Goal: Task Accomplishment & Management: Manage account settings

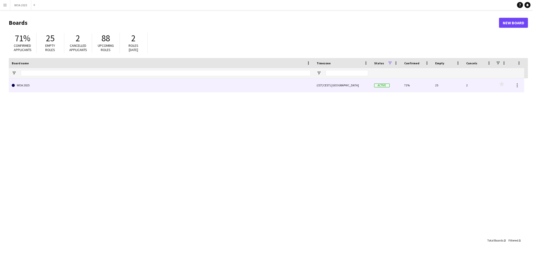
click at [72, 84] on link "WOA 2025" at bounding box center [161, 85] width 299 height 14
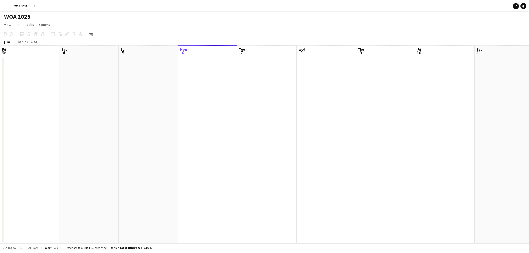
scroll to position [0, 119]
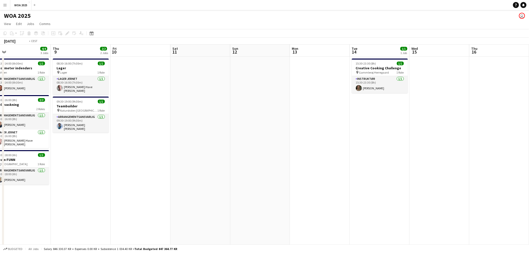
drag, startPoint x: 400, startPoint y: 136, endPoint x: 174, endPoint y: 129, distance: 226.0
click at [169, 129] on app-calendar-viewport "Fri 3 6/6 3 Jobs Sat 4 2/2 2 Jobs Sun 5 Mon 6 2/2 2 Jobs Tue 7 10/10 6 Jobs Wed…" at bounding box center [264, 203] width 529 height 316
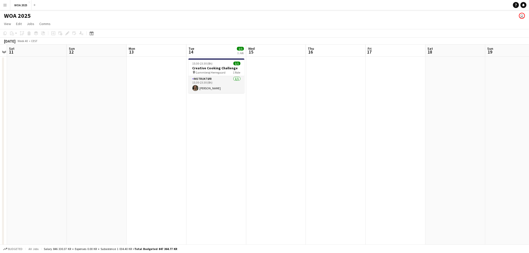
drag, startPoint x: 223, startPoint y: 129, endPoint x: 215, endPoint y: 127, distance: 8.0
click at [207, 127] on app-calendar-viewport "Mon 6 2/2 2 Jobs Tue 7 10/10 6 Jobs Wed 8 4/4 3 Jobs Thu 9 2/2 2 Jobs Fri 10 Sa…" at bounding box center [264, 203] width 529 height 316
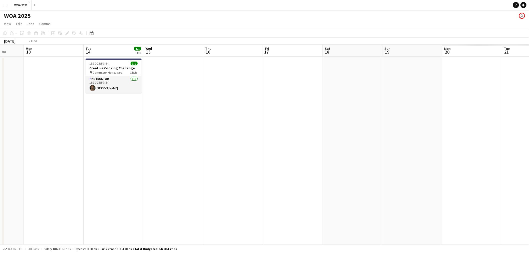
drag, startPoint x: 391, startPoint y: 127, endPoint x: 161, endPoint y: 114, distance: 230.3
click at [161, 114] on app-calendar-viewport "Thu 9 2/2 2 Jobs Fri 10 Sat 11 Sun 12 Mon 13 Tue 14 1/1 1 Job Wed 15 Thu 16 Fri…" at bounding box center [264, 203] width 529 height 316
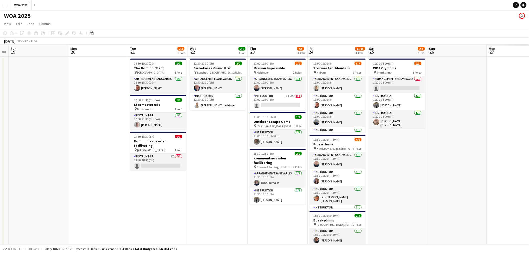
scroll to position [0, 121]
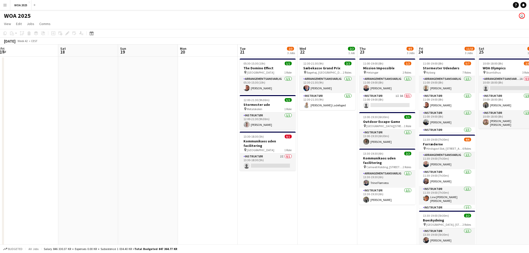
drag, startPoint x: 292, startPoint y: 117, endPoint x: 240, endPoint y: 111, distance: 51.6
click at [243, 116] on app-calendar-viewport "Wed 15 Thu 16 Fri 17 Sat 18 Sun 19 Mon 20 Tue 21 2/3 3 Jobs Wed 22 2/2 1 Job Th…" at bounding box center [264, 203] width 529 height 316
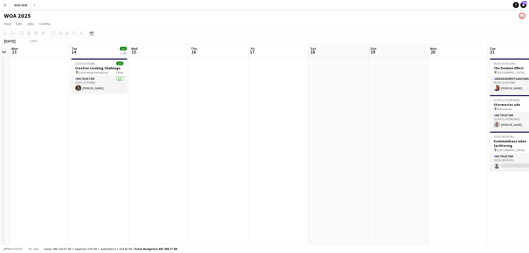
drag, startPoint x: 191, startPoint y: 87, endPoint x: 472, endPoint y: 109, distance: 282.1
click at [476, 110] on app-calendar-viewport "Sat 11 Sun 12 Mon 13 Tue 14 1/1 1 Job Wed 15 Thu 16 Fri 17 Sat 18 Sun 19 Mon 20…" at bounding box center [264, 203] width 529 height 316
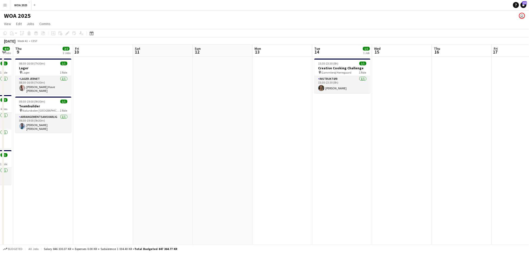
drag, startPoint x: 128, startPoint y: 82, endPoint x: 362, endPoint y: 98, distance: 234.5
click at [363, 99] on app-calendar-viewport "Wed 8 4/4 3 Jobs Thu 9 2/2 2 Jobs Fri 10 Sat 11 Sun 12 Mon 13 Tue 14 1/1 1 Job …" at bounding box center [264, 203] width 529 height 316
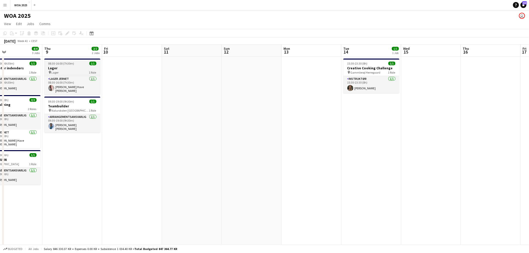
click at [79, 70] on div "pin Lager 1 Role" at bounding box center [72, 72] width 56 height 4
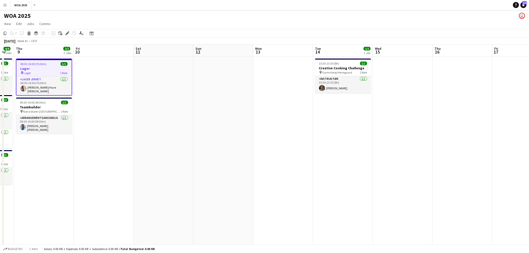
drag, startPoint x: 266, startPoint y: 111, endPoint x: 100, endPoint y: 91, distance: 166.8
click at [102, 91] on app-calendar-viewport "Mon 6 2/2 2 Jobs Tue 7 10/10 6 Jobs Wed 8 4/4 3 Jobs Thu 9 2/2 2 Jobs Fri 10 Sa…" at bounding box center [264, 203] width 529 height 316
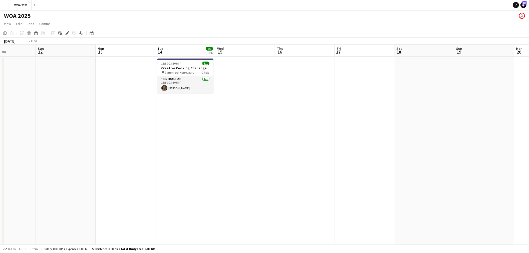
drag, startPoint x: 319, startPoint y: 96, endPoint x: 154, endPoint y: 93, distance: 164.9
click at [156, 93] on app-calendar-viewport "Wed 8 4/4 3 Jobs Thu 9 2/2 2 Jobs Fri 10 Sat 11 Sun 12 Mon 13 Tue 14 1/1 1 Job …" at bounding box center [264, 203] width 529 height 316
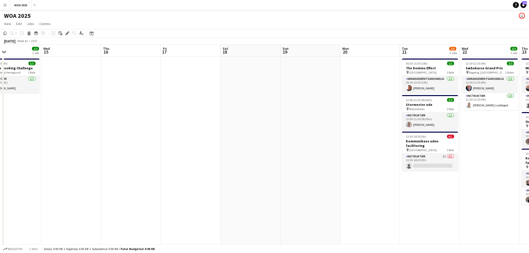
drag, startPoint x: 279, startPoint y: 97, endPoint x: 133, endPoint y: 91, distance: 146.2
click at [112, 89] on app-calendar-viewport "Sat 11 Sun 12 Mon 13 Tue 14 1/1 1 Job Wed 15 Thu 16 Fri 17 Sat 18 Sun 19 Mon 20…" at bounding box center [264, 203] width 529 height 316
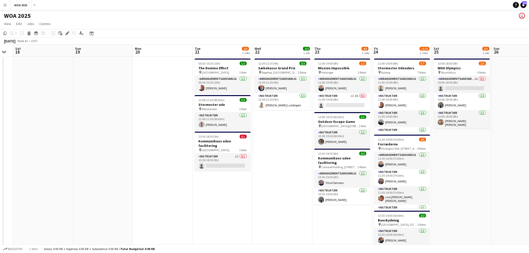
scroll to position [0, 167]
drag, startPoint x: 330, startPoint y: 122, endPoint x: 256, endPoint y: 114, distance: 74.5
click at [256, 114] on app-calendar-viewport "Wed 15 Thu 16 Fri 17 Sat 18 Sun 19 Mon 20 Tue 21 2/3 3 Jobs Wed 22 2/2 1 Job Th…" at bounding box center [264, 203] width 529 height 316
click at [175, 133] on app-date-cell at bounding box center [162, 209] width 60 height 304
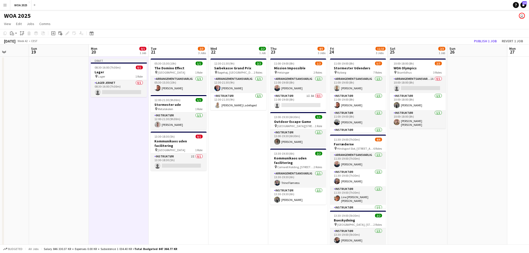
scroll to position [0, 151]
drag, startPoint x: 277, startPoint y: 150, endPoint x: 233, endPoint y: 136, distance: 45.8
click at [233, 136] on app-calendar-viewport "Thu 16 Fri 17 Sat 18 Sun 19 Mon 20 0/1 1 Job Tue 21 2/3 3 Jobs Wed 22 2/2 1 Job…" at bounding box center [264, 203] width 529 height 316
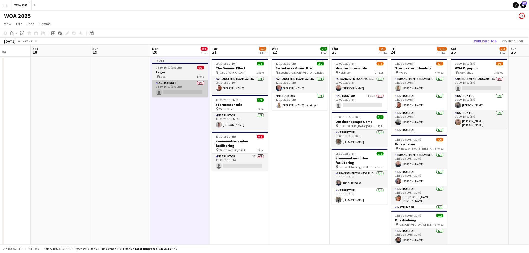
drag, startPoint x: 121, startPoint y: 68, endPoint x: 167, endPoint y: 80, distance: 47.2
click at [169, 85] on app-calendar-viewport "Wed 15 Thu 16 Fri 17 Sat 18 Sun 19 Mon 20 0/1 1 Job Tue 21 2/3 3 Jobs Wed 22 2/…" at bounding box center [264, 203] width 529 height 316
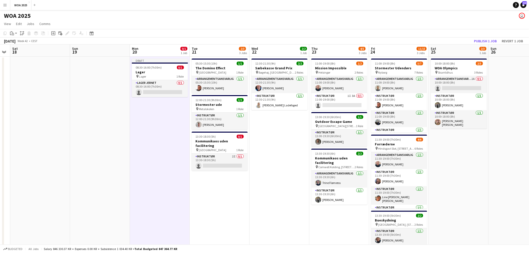
drag, startPoint x: 167, startPoint y: 63, endPoint x: 159, endPoint y: 74, distance: 13.5
click at [159, 74] on app-calendar-viewport "Wed 15 Thu 16 Fri 17 Sat 18 Sun 19 Mon 20 0/1 1 Job Tue 21 2/3 3 Jobs Wed 22 2/…" at bounding box center [264, 203] width 529 height 316
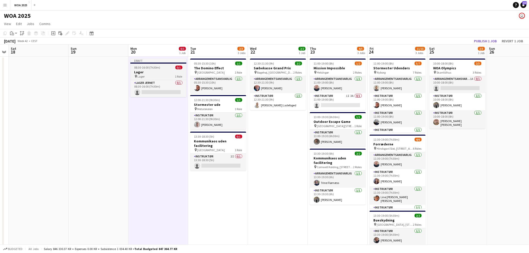
click at [164, 73] on h3 "Lager" at bounding box center [158, 72] width 56 height 5
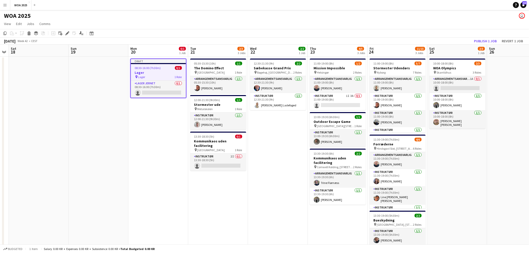
click at [264, 123] on app-date-cell "12:30-21:30 (9h) 2/2 Sæbekasse Grand Prix pin Bøgehøj, Ebeltoft 2 Roles Arrange…" at bounding box center [278, 209] width 60 height 304
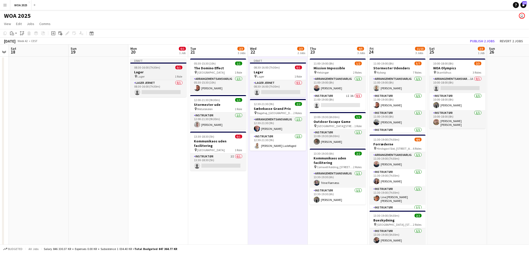
click at [156, 71] on h3 "Lager" at bounding box center [158, 72] width 56 height 5
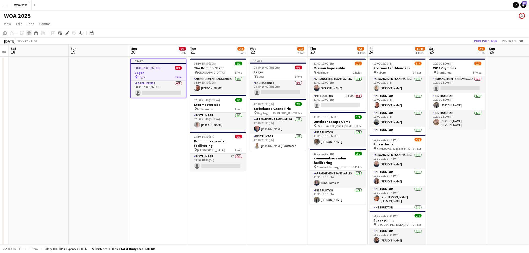
click at [29, 34] on icon at bounding box center [29, 34] width 3 height 3
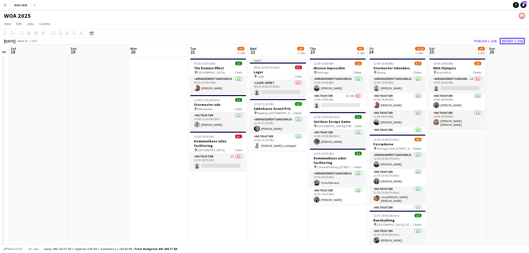
click at [505, 39] on button "Revert 1 job" at bounding box center [512, 41] width 25 height 7
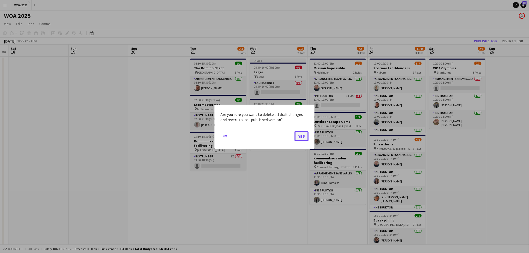
click at [299, 137] on button "Yes" at bounding box center [301, 136] width 14 height 10
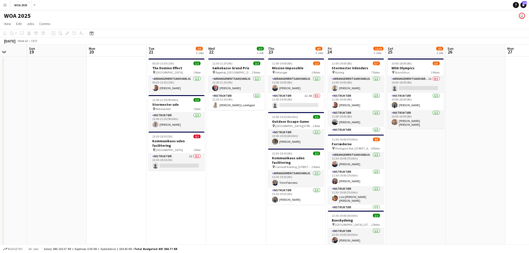
scroll to position [0, 153]
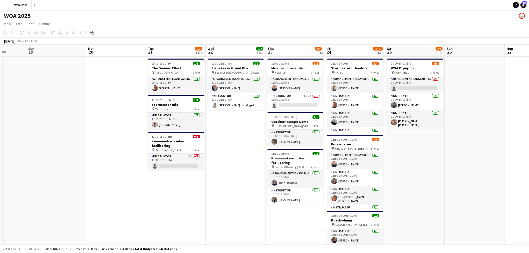
drag, startPoint x: 288, startPoint y: 150, endPoint x: 246, endPoint y: 147, distance: 41.6
click at [246, 147] on app-calendar-viewport "Thu 16 Fri 17 Sat 18 Sun 19 Mon 20 Tue 21 2/3 3 Jobs Wed 22 2/2 1 Job Thu 23 4/…" at bounding box center [264, 203] width 529 height 316
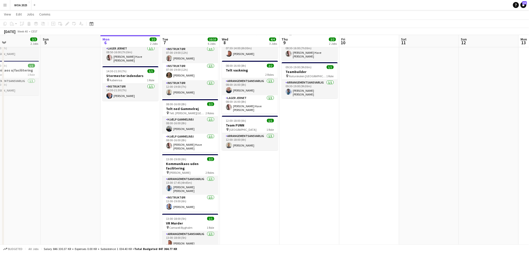
scroll to position [34, 0]
click at [189, 106] on h3 "Telt ned Gammelrøj" at bounding box center [190, 108] width 56 height 5
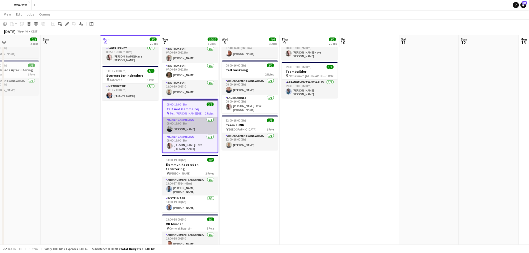
click at [194, 117] on app-card-role "Hjælp Gammelrøj [DATE] 08:00-16:00 (8h) [PERSON_NAME]" at bounding box center [190, 125] width 55 height 17
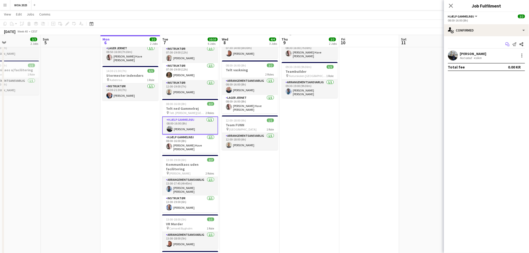
click at [507, 47] on app-icon "Start chat" at bounding box center [507, 44] width 7 height 7
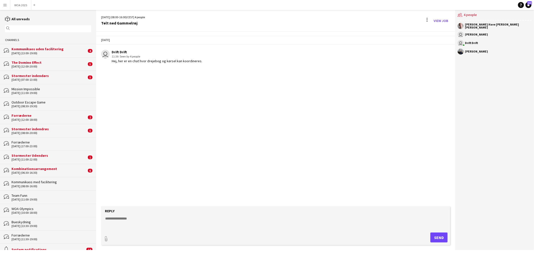
click at [175, 224] on textarea at bounding box center [277, 222] width 344 height 13
click at [120, 225] on textarea "**********" at bounding box center [277, 222] width 344 height 13
click at [183, 227] on textarea "**********" at bounding box center [277, 222] width 344 height 13
click at [231, 219] on textarea "**********" at bounding box center [277, 222] width 344 height 13
click at [121, 222] on textarea "**********" at bounding box center [277, 222] width 344 height 13
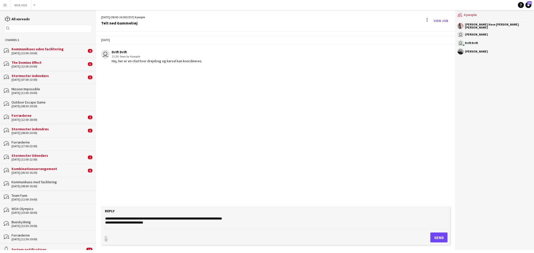
click at [121, 222] on textarea "**********" at bounding box center [277, 222] width 344 height 13
click at [167, 227] on textarea "**********" at bounding box center [277, 222] width 344 height 13
click at [117, 218] on textarea "**********" at bounding box center [277, 222] width 344 height 13
click at [171, 229] on textarea "**********" at bounding box center [277, 222] width 344 height 13
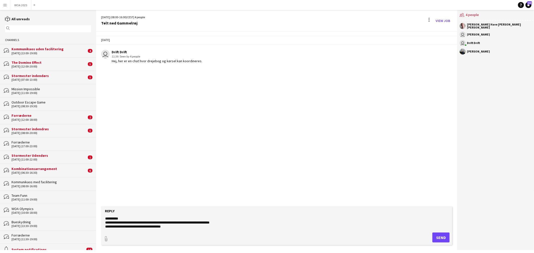
scroll to position [3, 0]
click at [147, 224] on textarea "**********" at bounding box center [277, 222] width 344 height 13
click at [139, 226] on textarea "**********" at bounding box center [277, 222] width 344 height 13
type textarea "**********"
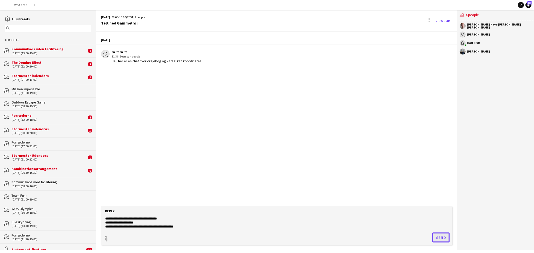
click at [438, 236] on button "Send" at bounding box center [440, 238] width 17 height 10
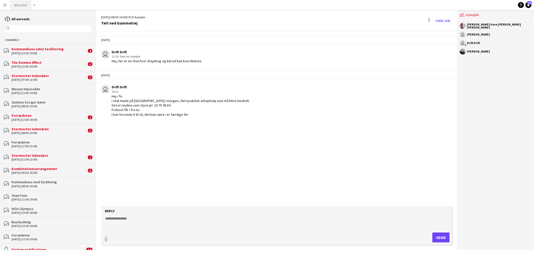
click at [13, 3] on button "WOA 2025 Close" at bounding box center [20, 5] width 21 height 10
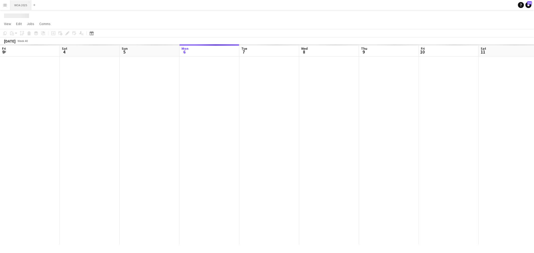
scroll to position [0, 119]
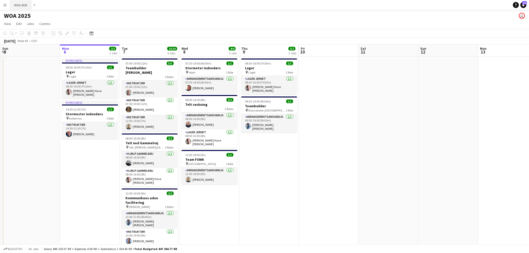
click at [22, 3] on button "WOA 2025 Close" at bounding box center [20, 5] width 21 height 10
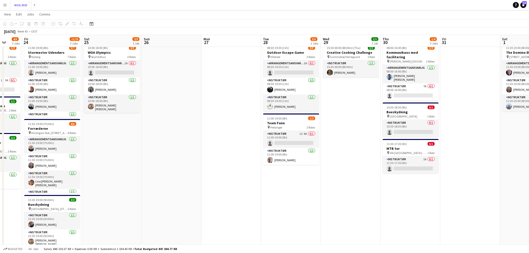
scroll to position [0, 158]
click at [416, 106] on div "10:30-18:30 (8h) 0/1" at bounding box center [411, 108] width 56 height 4
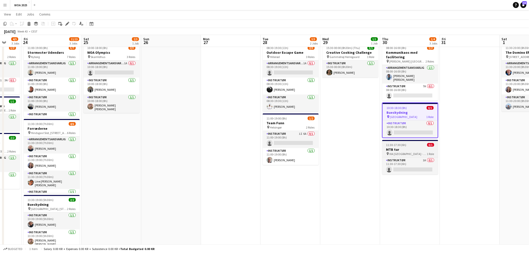
click at [409, 140] on div at bounding box center [411, 140] width 56 height 1
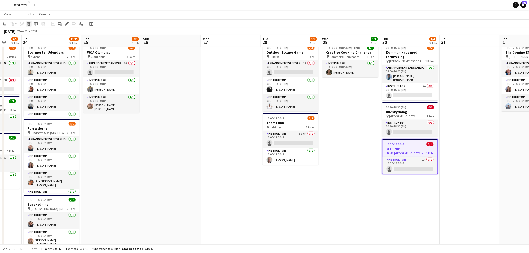
click at [28, 25] on icon at bounding box center [29, 24] width 3 height 3
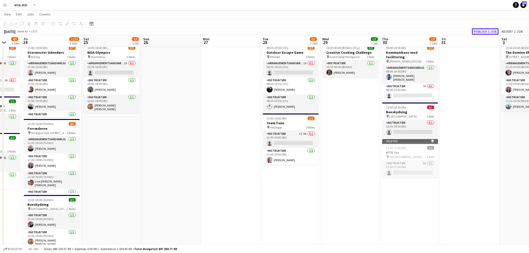
click at [488, 30] on button "Publish 1 job" at bounding box center [485, 31] width 27 height 7
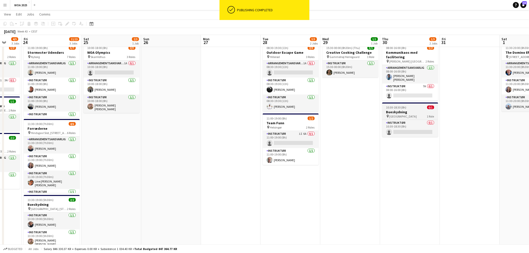
click at [409, 110] on h3 "Bueskydning" at bounding box center [411, 112] width 56 height 5
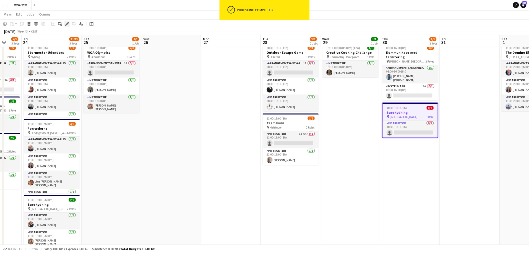
click at [67, 24] on icon "Edit" at bounding box center [67, 24] width 4 height 4
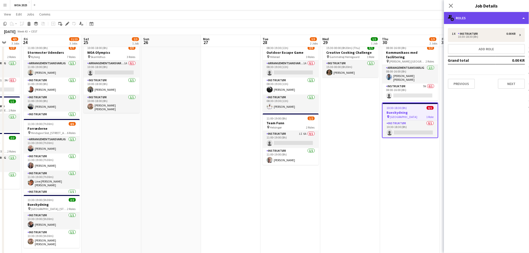
click at [499, 18] on div "multiple-users-add Roles" at bounding box center [486, 18] width 85 height 12
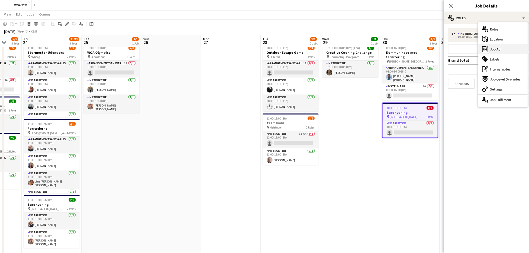
click at [505, 49] on div "ads-window Job Ad" at bounding box center [504, 49] width 50 height 10
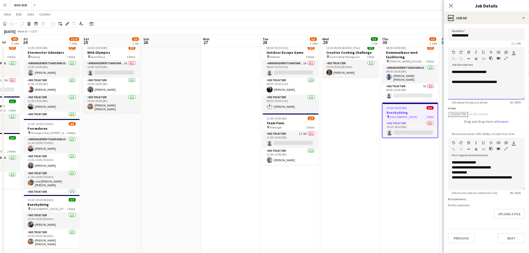
click at [503, 85] on div "**********" at bounding box center [486, 85] width 77 height 30
click at [467, 91] on div "**********" at bounding box center [484, 94] width 65 height 10
click at [418, 143] on app-date-cell "08:00-16:00 (8h) 1/2 Kommunikaos med facilitering pin [PERSON_NAME] [GEOGRAPHIC…" at bounding box center [411, 193] width 60 height 304
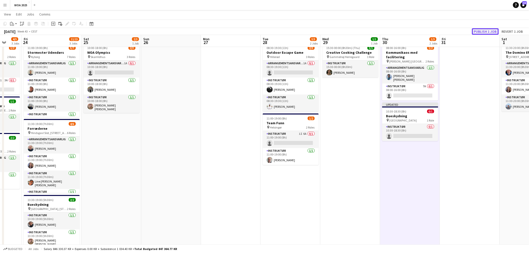
click at [482, 30] on button "Publish 1 job" at bounding box center [485, 31] width 27 height 7
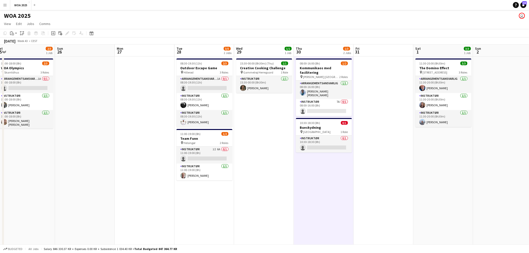
scroll to position [0, 184]
click at [340, 183] on app-date-cell "08:00-16:00 (8h) 1/2 Kommunikaos med facilitering pin [PERSON_NAME] [GEOGRAPHIC…" at bounding box center [324, 209] width 60 height 304
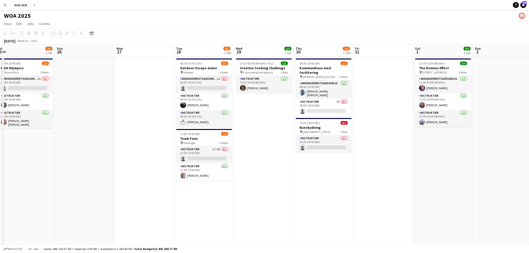
click at [340, 183] on app-date-cell "08:00-16:00 (8h) 1/2 Kommunikaos med facilitering pin [PERSON_NAME] [GEOGRAPHIC…" at bounding box center [324, 209] width 60 height 304
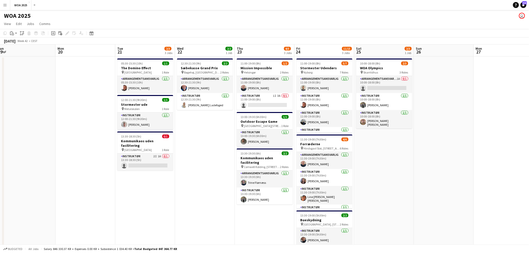
scroll to position [0, 121]
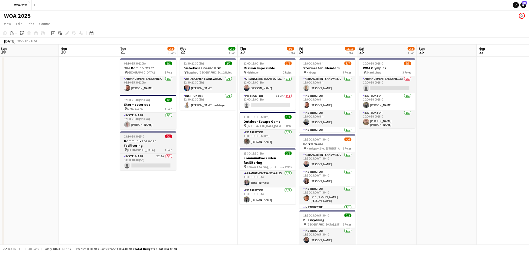
click at [155, 146] on h3 "Kommunikaos uden facilitering" at bounding box center [148, 143] width 56 height 9
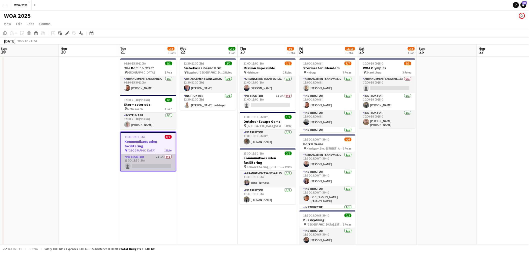
click at [159, 162] on app-card-role "Instruktør 2I 1A 0/1 13:30-18:30 (5h) single-neutral-actions" at bounding box center [148, 162] width 55 height 17
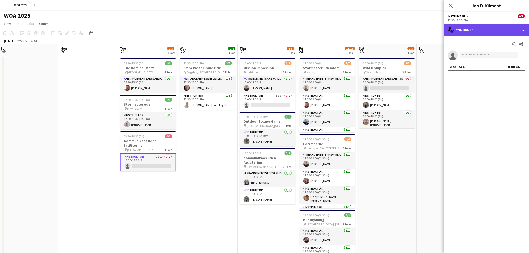
click at [487, 33] on div "single-neutral-actions-check-2 Confirmed" at bounding box center [486, 30] width 85 height 12
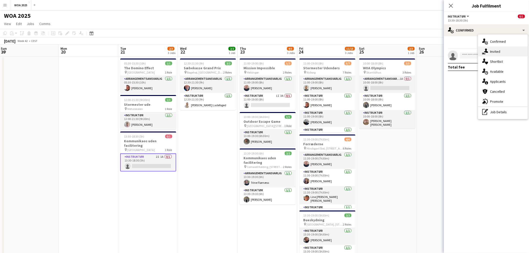
click at [504, 53] on div "single-neutral-actions-share-1 Invited" at bounding box center [504, 52] width 50 height 10
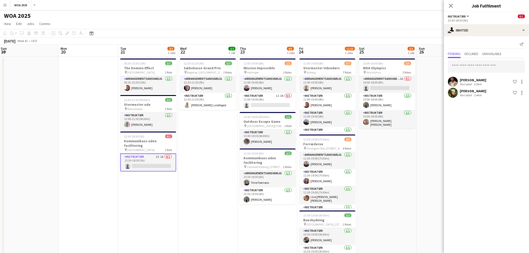
click at [206, 146] on app-date-cell "12:30-21:30 (9h) 2/2 Sæbekasse Grand Prix pin Bøgehøj, Ebeltoft 2 Roles Arrange…" at bounding box center [208, 209] width 60 height 304
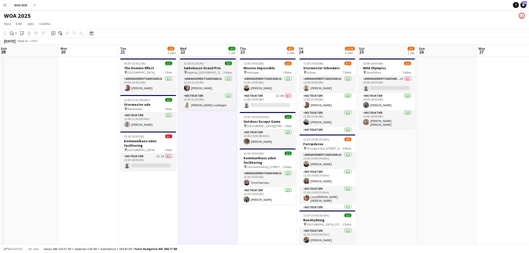
click at [201, 68] on h3 "Sæbekasse Grand Prix" at bounding box center [208, 68] width 56 height 5
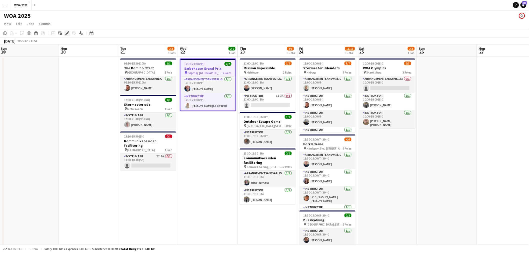
click at [67, 32] on icon "Edit" at bounding box center [67, 33] width 4 height 4
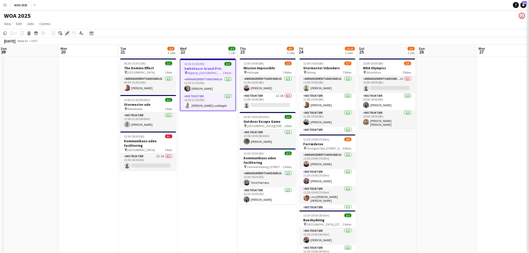
type input "**********"
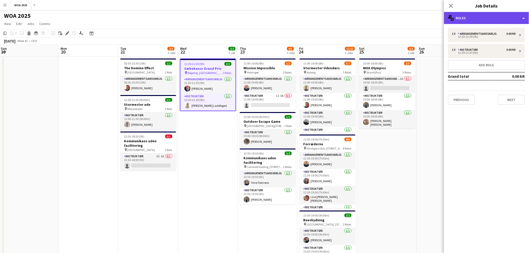
click at [487, 20] on div "multiple-users-add Roles" at bounding box center [486, 18] width 85 height 12
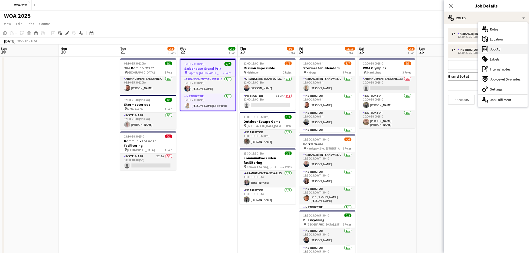
click at [499, 50] on span "Job Ad" at bounding box center [496, 49] width 11 height 5
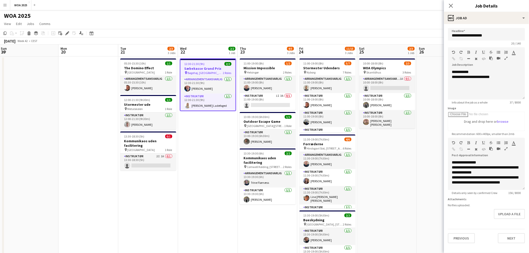
click at [200, 134] on app-date-cell "12:30-21:30 (9h) 2/2 Sæbekasse Grand Prix pin Bøgehøj, Ebeltoft 2 Roles Arrange…" at bounding box center [208, 209] width 60 height 304
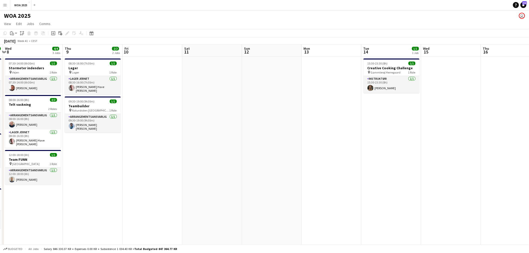
scroll to position [0, 115]
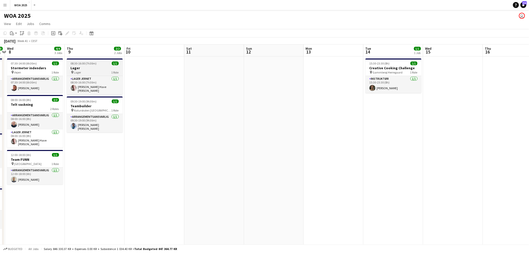
click at [99, 71] on div "pin Lager 1 Role" at bounding box center [95, 72] width 56 height 4
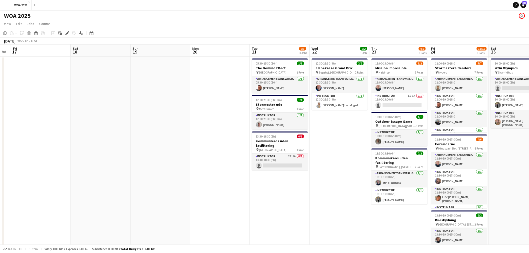
scroll to position [0, 170]
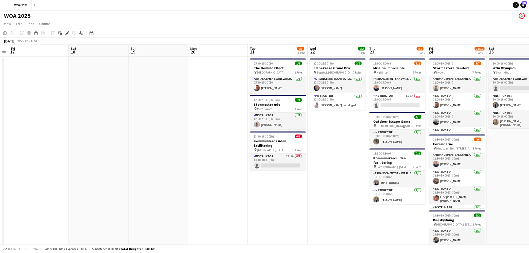
click at [341, 151] on app-date-cell "12:30-21:30 (9h) 2/2 Sæbekasse Grand Prix pin Bøgehøj, Ebeltoft 2 Roles Arrange…" at bounding box center [338, 209] width 60 height 304
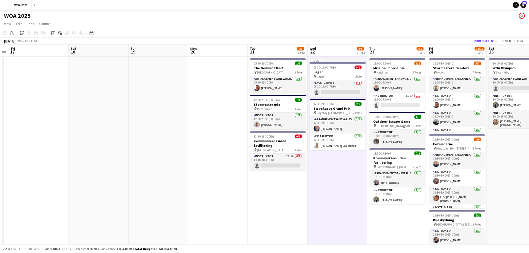
click at [487, 37] on app-toolbar "Copy Paste Paste Ctrl+V Paste with crew Ctrl+Shift+V Paste linked Job [GEOGRAPH…" at bounding box center [264, 33] width 529 height 9
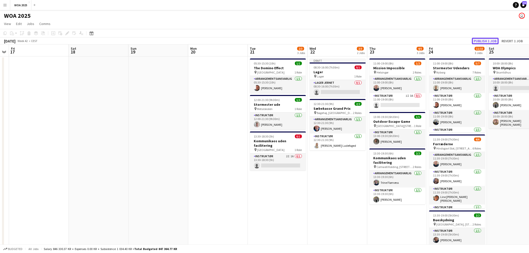
click at [486, 39] on button "Publish 1 job" at bounding box center [485, 41] width 27 height 7
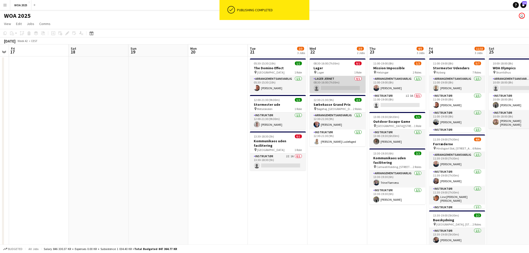
click at [331, 82] on app-card-role "Lager Jernet 0/1 08:30-16:00 (7h30m) single-neutral-actions" at bounding box center [338, 84] width 56 height 17
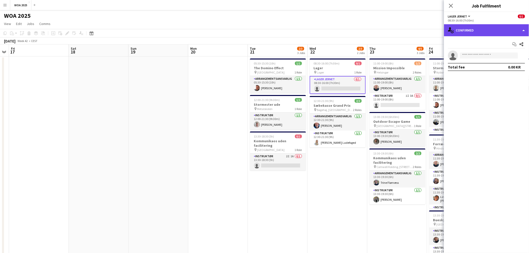
click at [496, 31] on div "single-neutral-actions-check-2 Confirmed" at bounding box center [486, 30] width 85 height 12
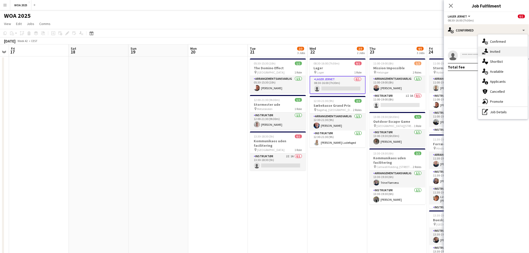
click at [512, 51] on div "single-neutral-actions-share-1 Invited" at bounding box center [504, 52] width 50 height 10
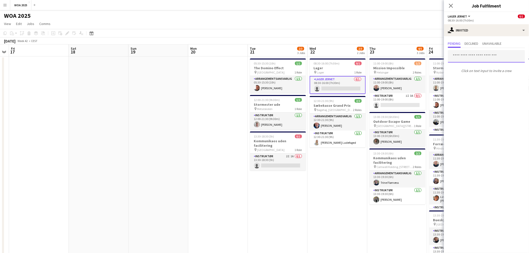
click at [498, 54] on input "text" at bounding box center [486, 56] width 77 height 13
type input "*****"
click at [491, 77] on div "[PERSON_NAME] Have [PERSON_NAME] [PERSON_NAME] Active [EMAIL_ADDRESS][DOMAIN_NA…" at bounding box center [487, 70] width 77 height 16
click at [484, 72] on span "[EMAIL_ADDRESS][DOMAIN_NAME]" at bounding box center [487, 73] width 69 height 4
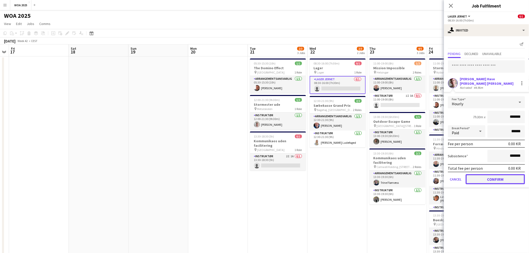
click at [493, 174] on button "Confirm" at bounding box center [495, 179] width 59 height 10
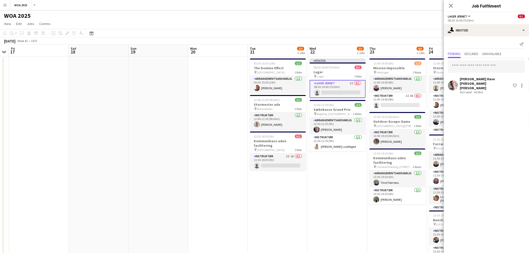
click at [389, 26] on app-page-menu "View Day view expanded Day view collapsed Month view Date picker Jump to [DATE]…" at bounding box center [264, 25] width 529 height 10
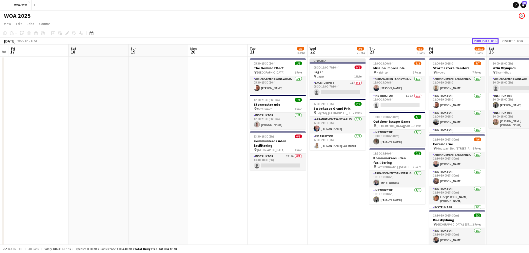
click at [482, 41] on button "Publish 1 job" at bounding box center [485, 41] width 27 height 7
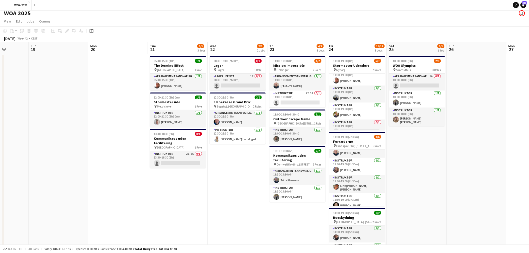
scroll to position [0, 151]
click at [238, 58] on app-job-card "08:30-16:00 (7h30m) 0/1 Lager pin Lager 1 Role Lager Jernet 1I 0/1 08:30-16:00 …" at bounding box center [238, 73] width 56 height 35
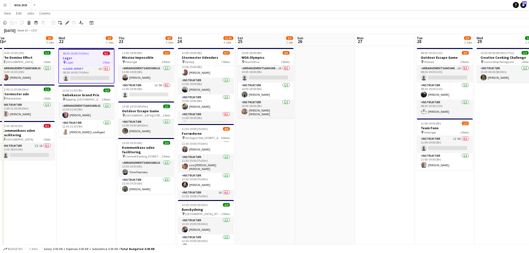
scroll to position [0, 0]
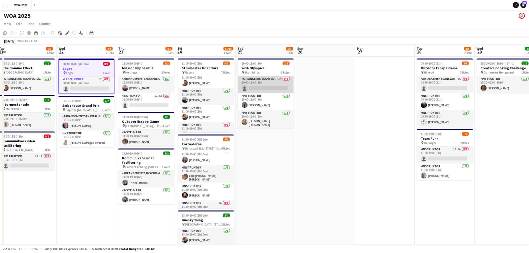
click at [260, 78] on app-card-role "Arrangementsansvarlig 1A 0/1 10:00-18:00 (8h) single-neutral-actions" at bounding box center [266, 84] width 56 height 17
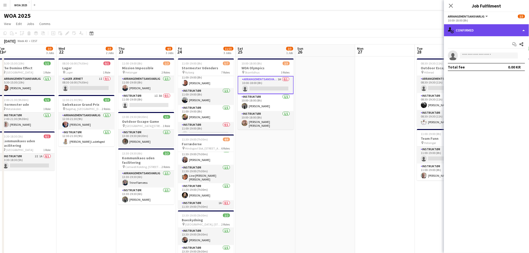
click at [497, 29] on div "single-neutral-actions-check-2 Confirmed" at bounding box center [486, 30] width 85 height 12
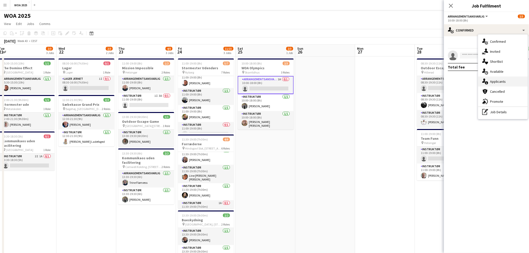
click at [504, 78] on div "single-neutral-actions-information Applicants" at bounding box center [504, 82] width 50 height 10
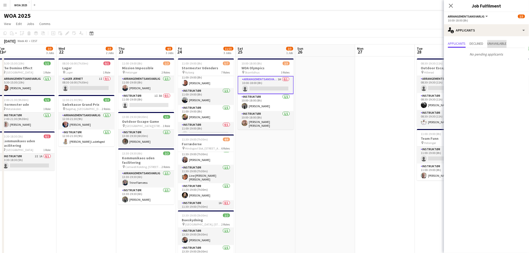
click at [500, 44] on span "Unavailable" at bounding box center [497, 44] width 19 height 4
click at [475, 45] on span "Declined" at bounding box center [477, 44] width 14 height 4
click at [453, 46] on span "Applicants" at bounding box center [457, 44] width 18 height 8
click at [484, 30] on div "single-neutral-actions-information Applicants" at bounding box center [486, 30] width 85 height 12
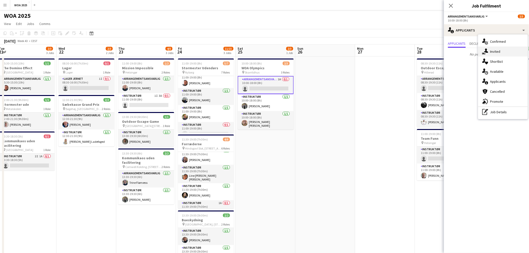
click at [502, 52] on div "single-neutral-actions-share-1 Invited" at bounding box center [504, 52] width 50 height 10
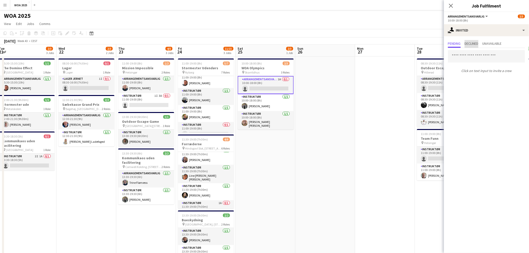
click at [468, 43] on span "Declined" at bounding box center [472, 44] width 14 height 4
click at [456, 43] on span "Pending" at bounding box center [454, 44] width 13 height 4
click at [477, 58] on input "text" at bounding box center [486, 56] width 77 height 13
type input "***"
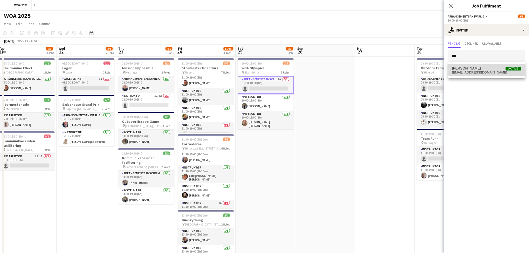
click at [480, 70] on span "[PERSON_NAME]" at bounding box center [467, 68] width 29 height 4
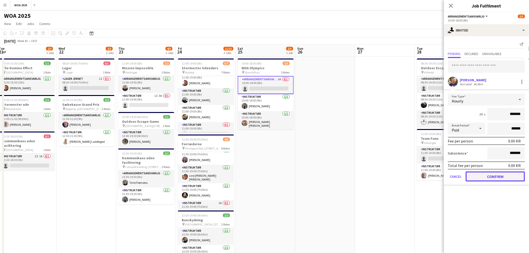
click at [499, 172] on button "Confirm" at bounding box center [495, 177] width 59 height 10
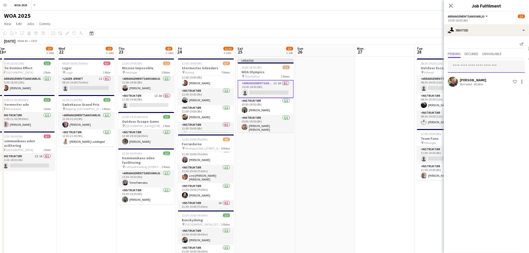
click at [482, 65] on input "text" at bounding box center [486, 66] width 77 height 13
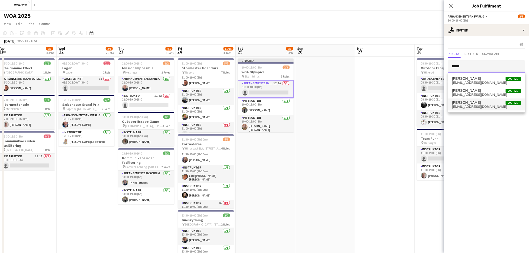
type input "*****"
click at [484, 105] on span "[EMAIL_ADDRESS][DOMAIN_NAME]" at bounding box center [487, 107] width 69 height 4
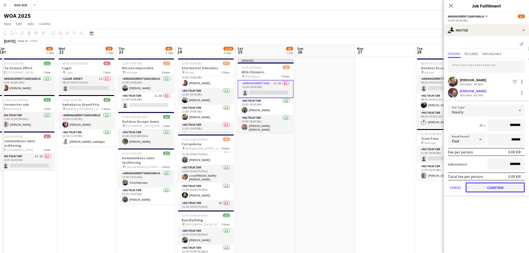
click at [491, 187] on button "Confirm" at bounding box center [495, 188] width 59 height 10
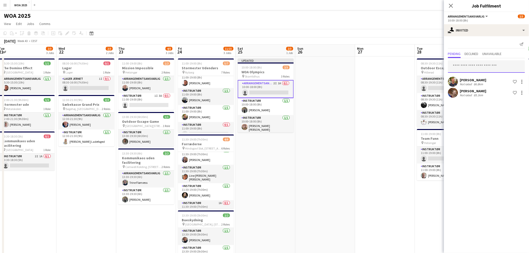
click at [470, 67] on input "text" at bounding box center [486, 66] width 77 height 13
type input "****"
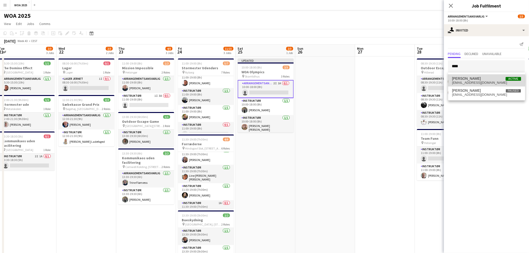
click at [476, 81] on span "[EMAIL_ADDRESS][DOMAIN_NAME]" at bounding box center [487, 83] width 69 height 4
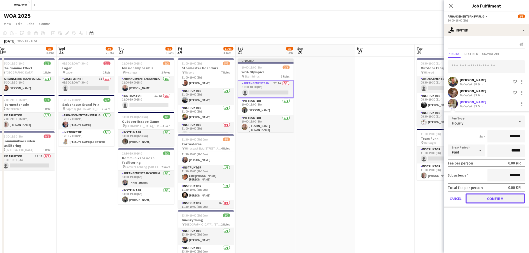
click at [495, 195] on button "Confirm" at bounding box center [495, 199] width 59 height 10
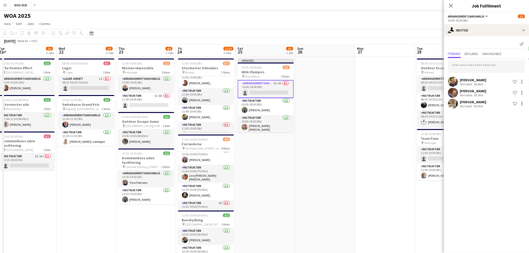
click at [369, 93] on app-date-cell at bounding box center [386, 209] width 60 height 304
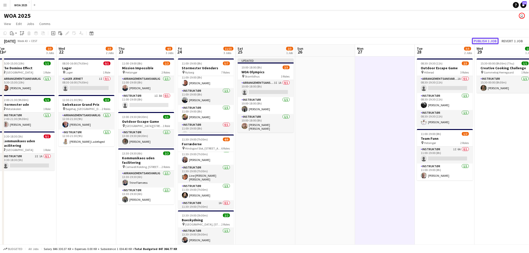
click at [482, 39] on button "Publish 1 job" at bounding box center [485, 41] width 27 height 7
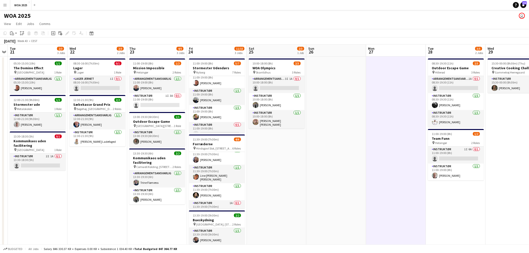
scroll to position [0, 112]
click at [28, 125] on app-card-role "Instruktør [DATE] 12:00-21:30 (9h30m) [PERSON_NAME]" at bounding box center [38, 121] width 56 height 17
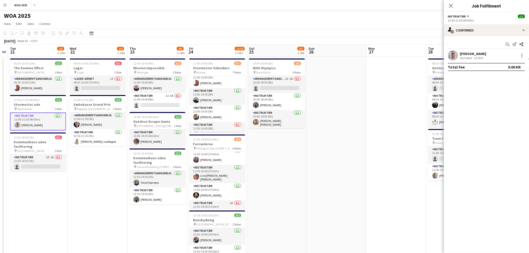
click at [466, 53] on div "[PERSON_NAME]" at bounding box center [473, 54] width 27 height 5
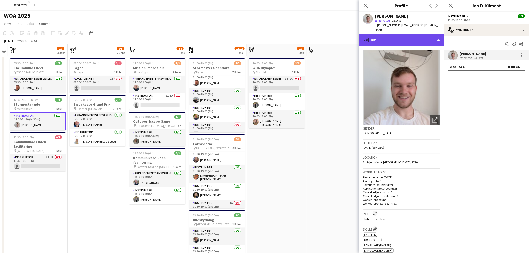
click at [396, 37] on div "profile Bio" at bounding box center [401, 40] width 85 height 12
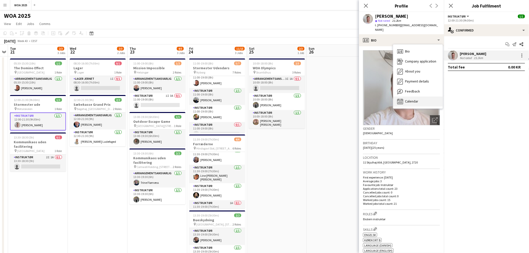
click at [411, 97] on div "Calendar Calendar" at bounding box center [419, 102] width 50 height 10
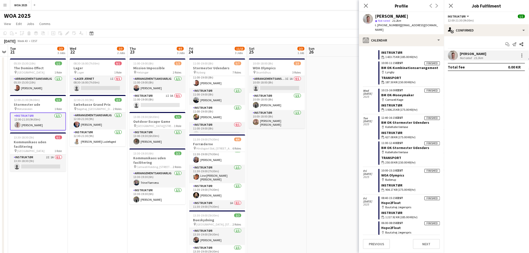
scroll to position [449, 0]
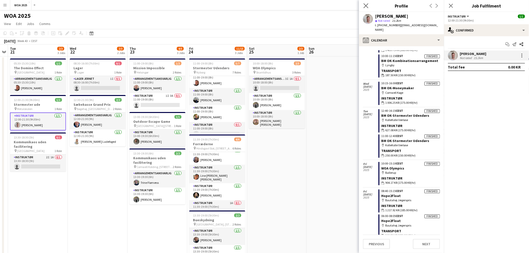
click at [369, 6] on app-icon "Close pop-in" at bounding box center [366, 5] width 7 height 7
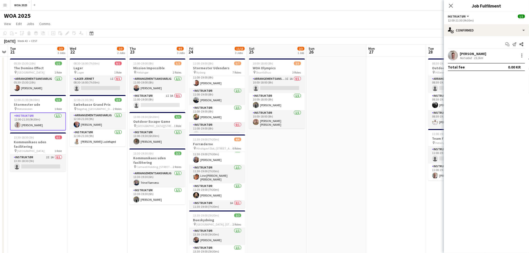
click at [380, 129] on app-date-cell at bounding box center [397, 209] width 60 height 304
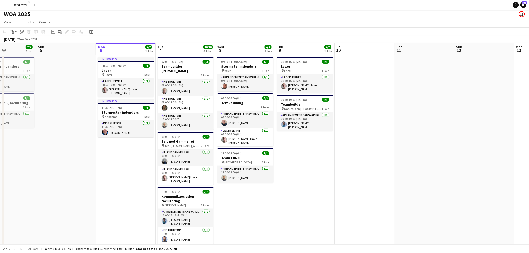
scroll to position [0, 0]
